Goal: Task Accomplishment & Management: Manage account settings

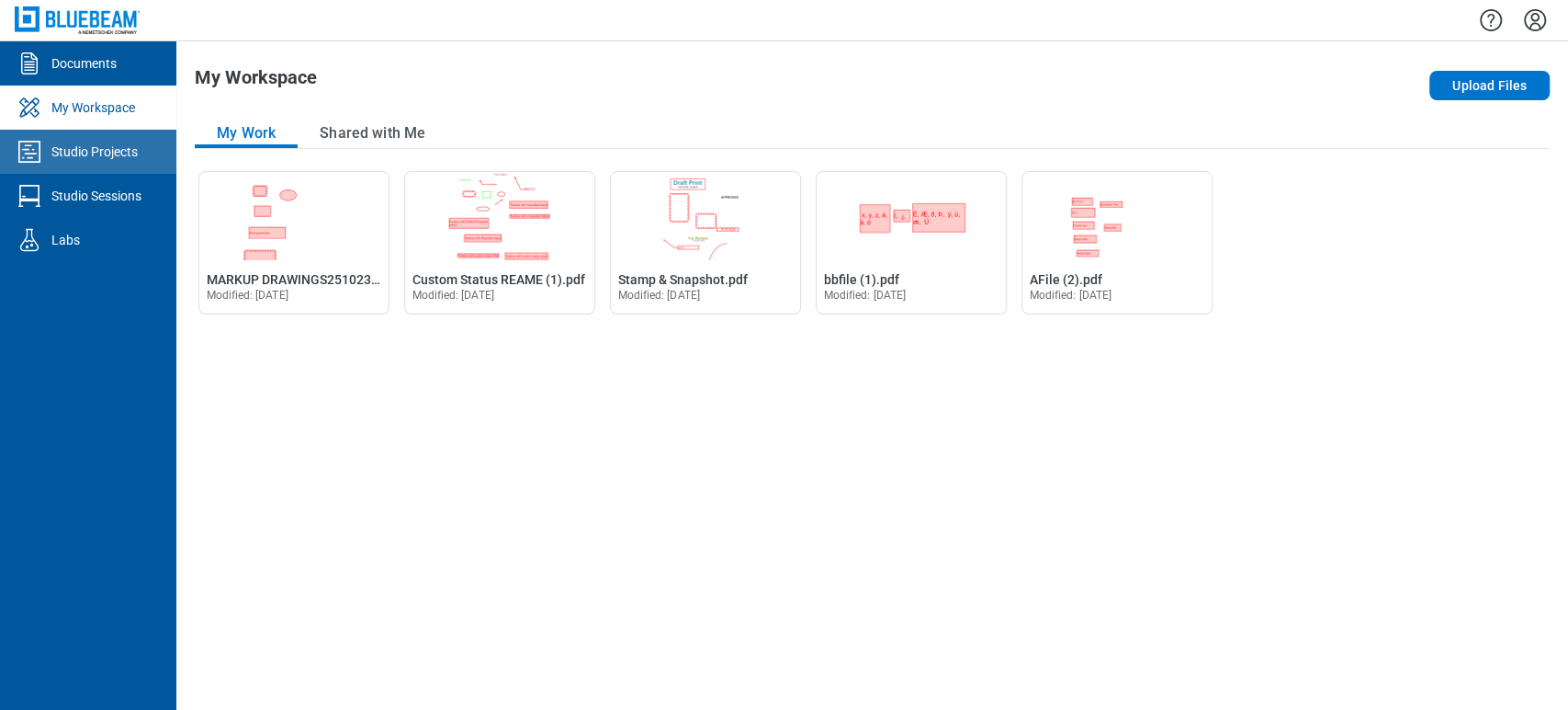
click at [131, 171] on link "Studio Projects" at bounding box center [88, 152] width 176 height 44
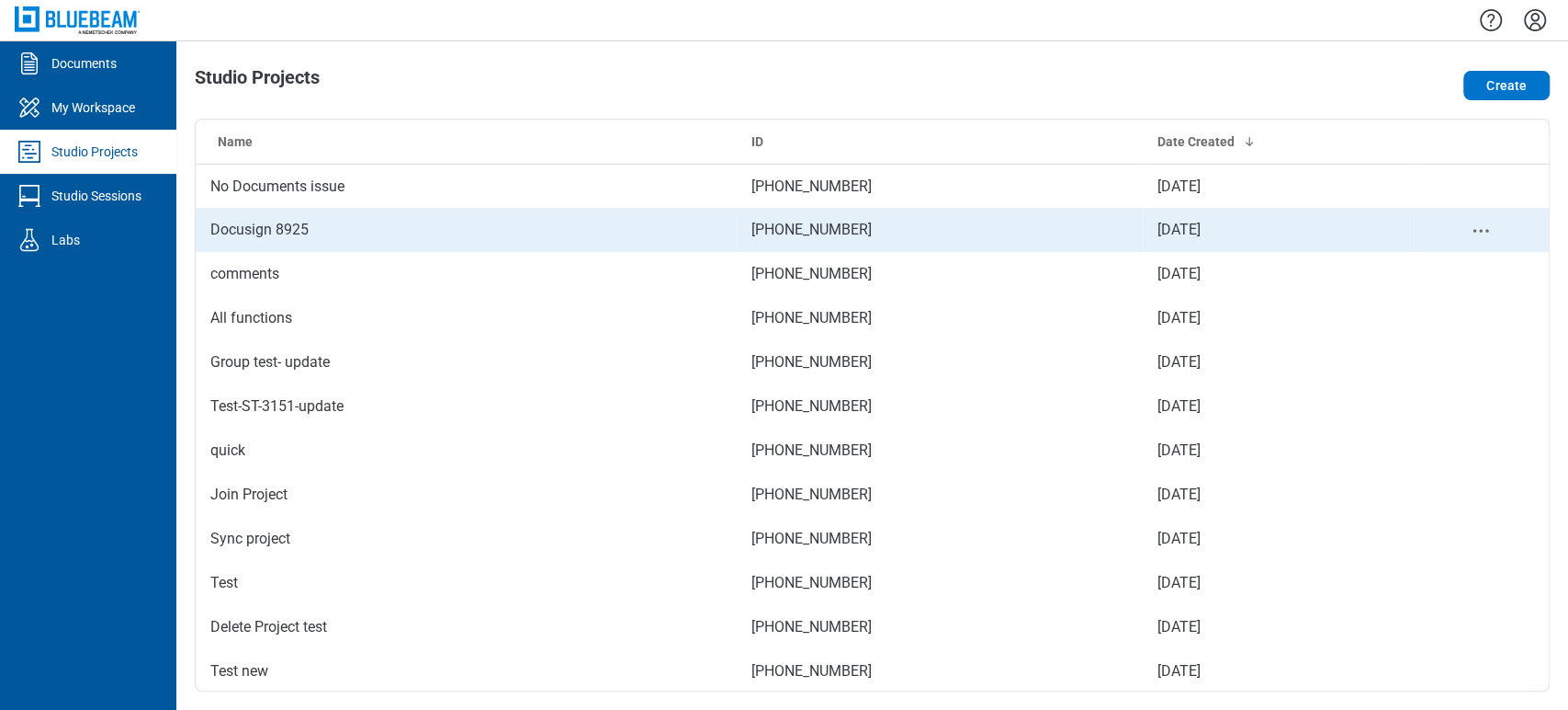
click at [518, 230] on td "Docusign 8925" at bounding box center [466, 230] width 541 height 44
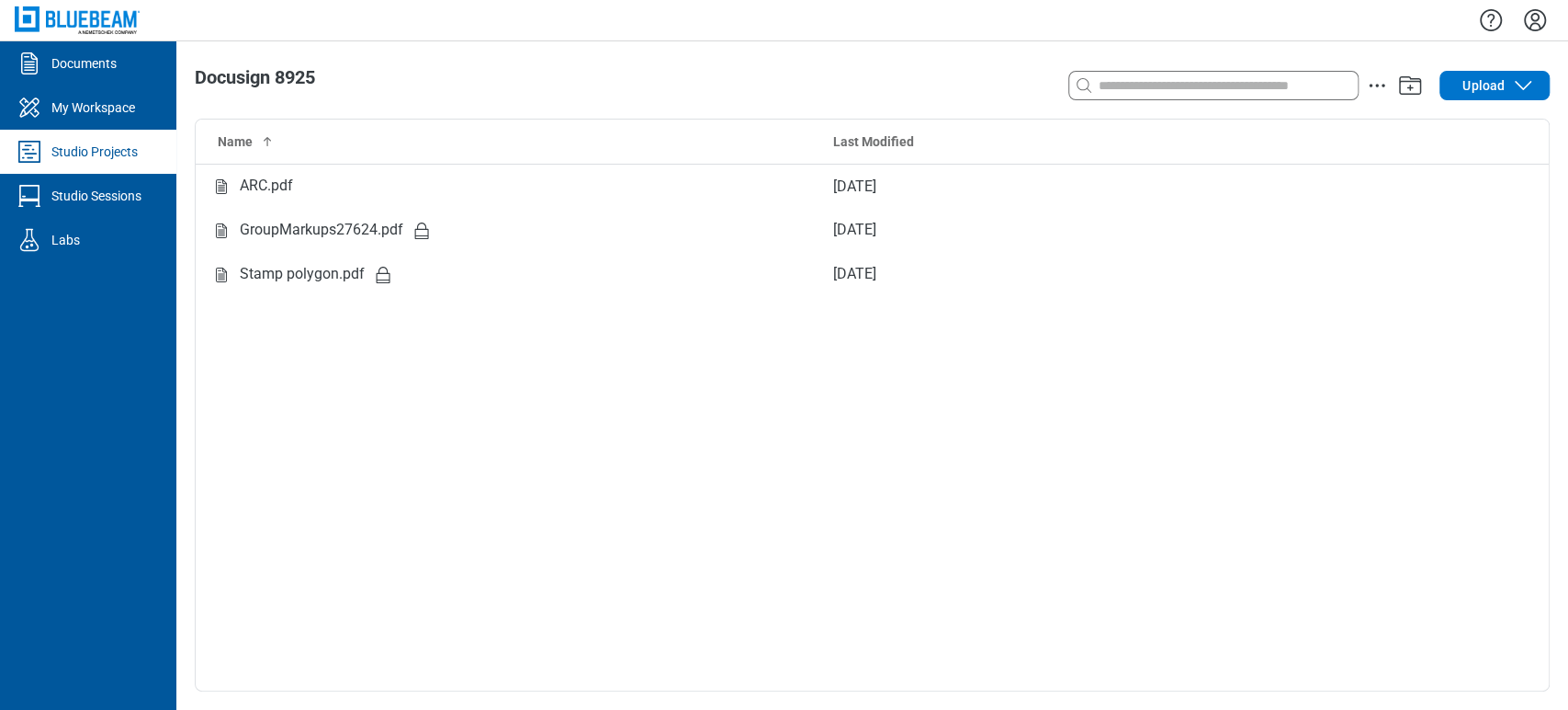
click at [1536, 6] on icon "Settings" at bounding box center [1534, 20] width 29 height 29
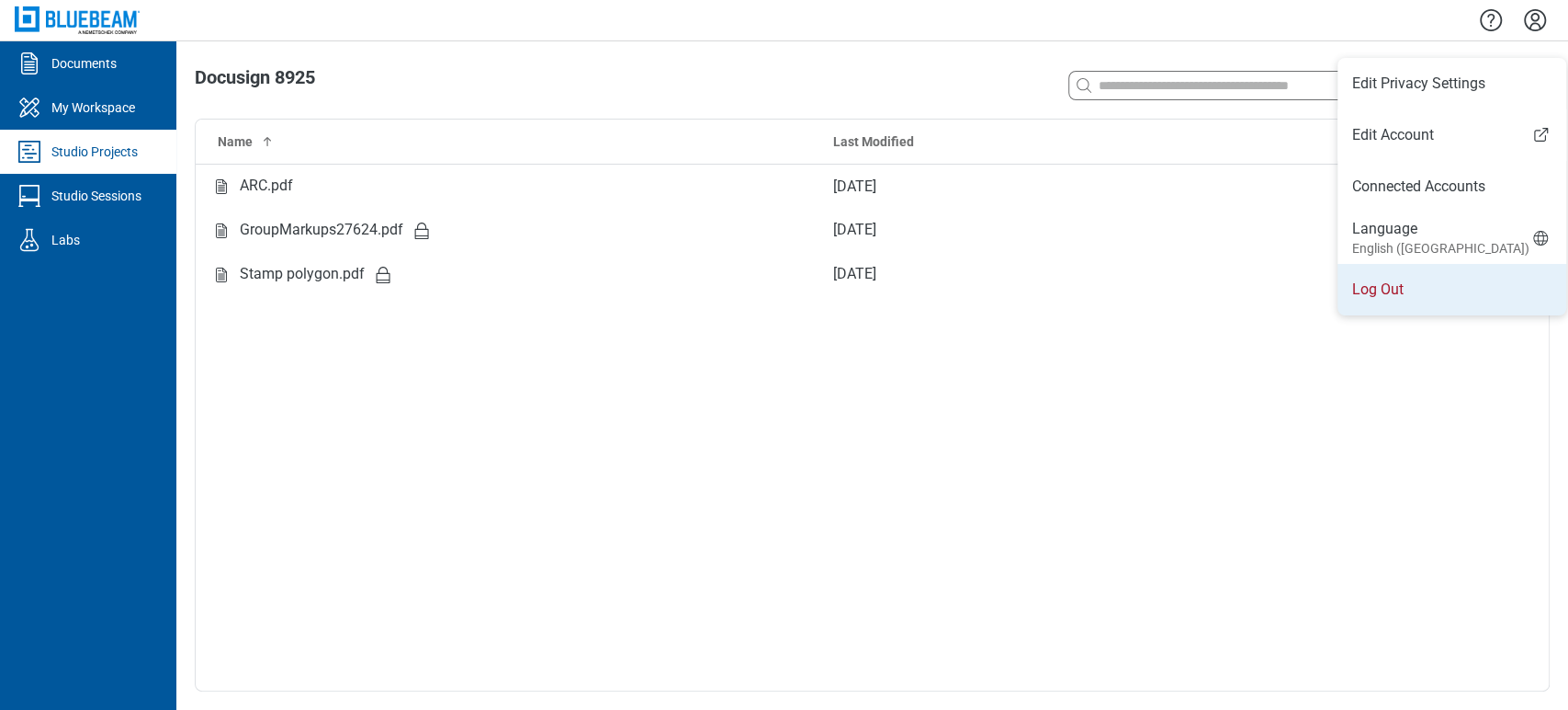
click at [1418, 279] on li "Log Out" at bounding box center [1451, 289] width 229 height 51
